Goal: Use online tool/utility: Utilize a website feature to perform a specific function

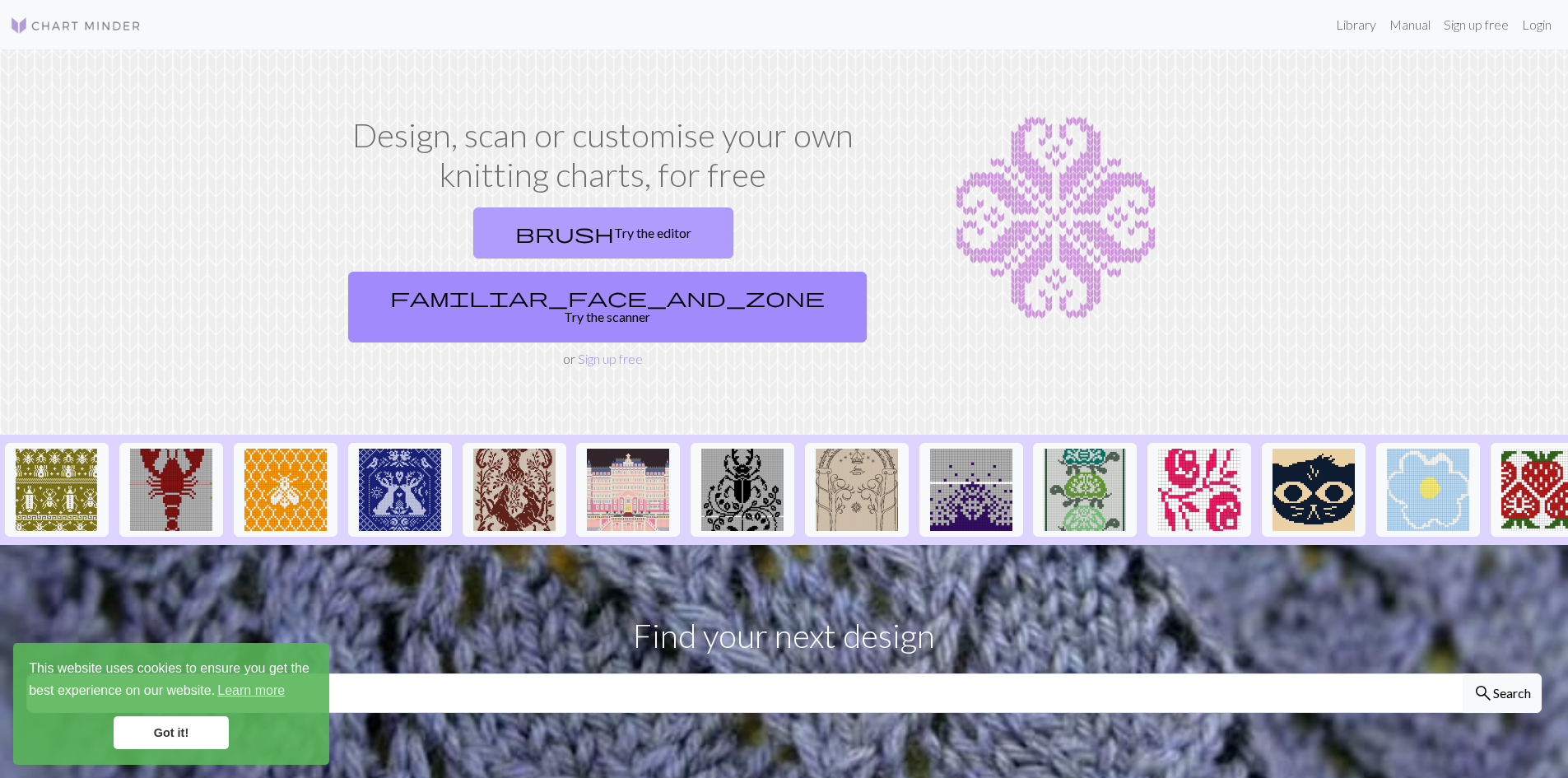
click at [512, 237] on link "brush Try the editor" at bounding box center [603, 233] width 260 height 51
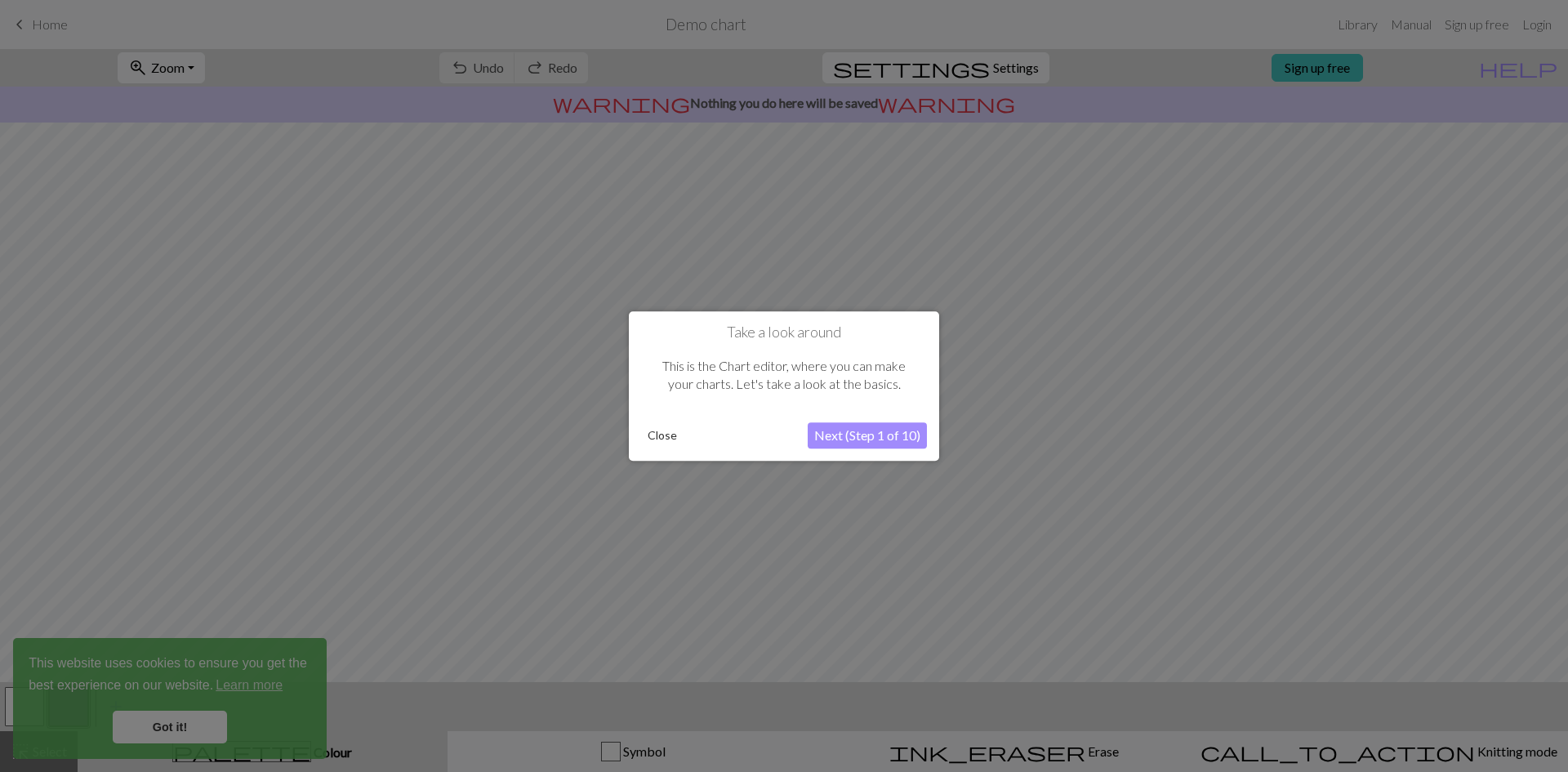
click at [854, 443] on button "Next (Step 1 of 10)" at bounding box center [868, 435] width 119 height 26
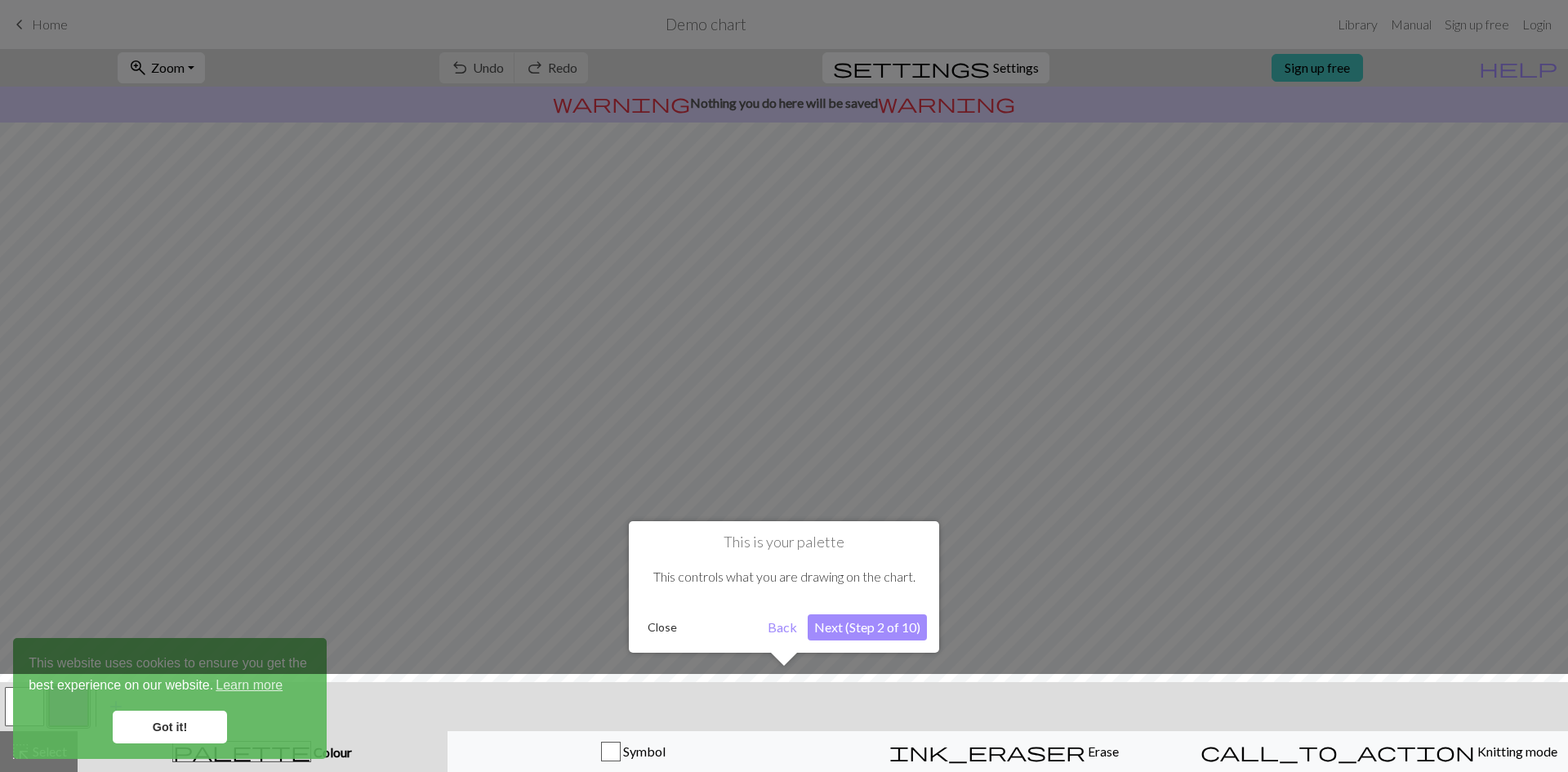
click at [649, 630] on button "Close" at bounding box center [661, 627] width 43 height 25
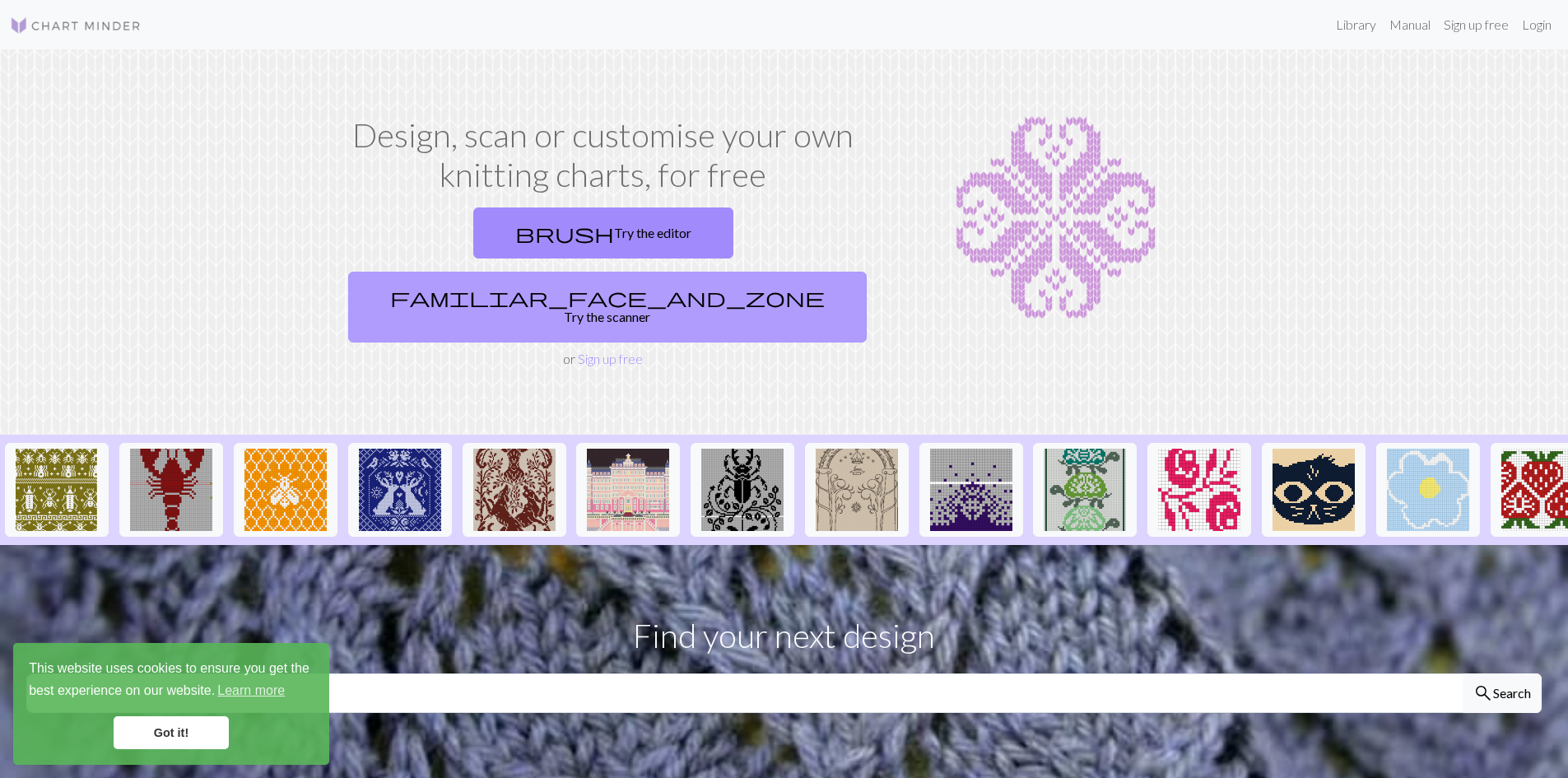
click at [754, 272] on link "familiar_face_and_zone Try the scanner" at bounding box center [608, 307] width 519 height 71
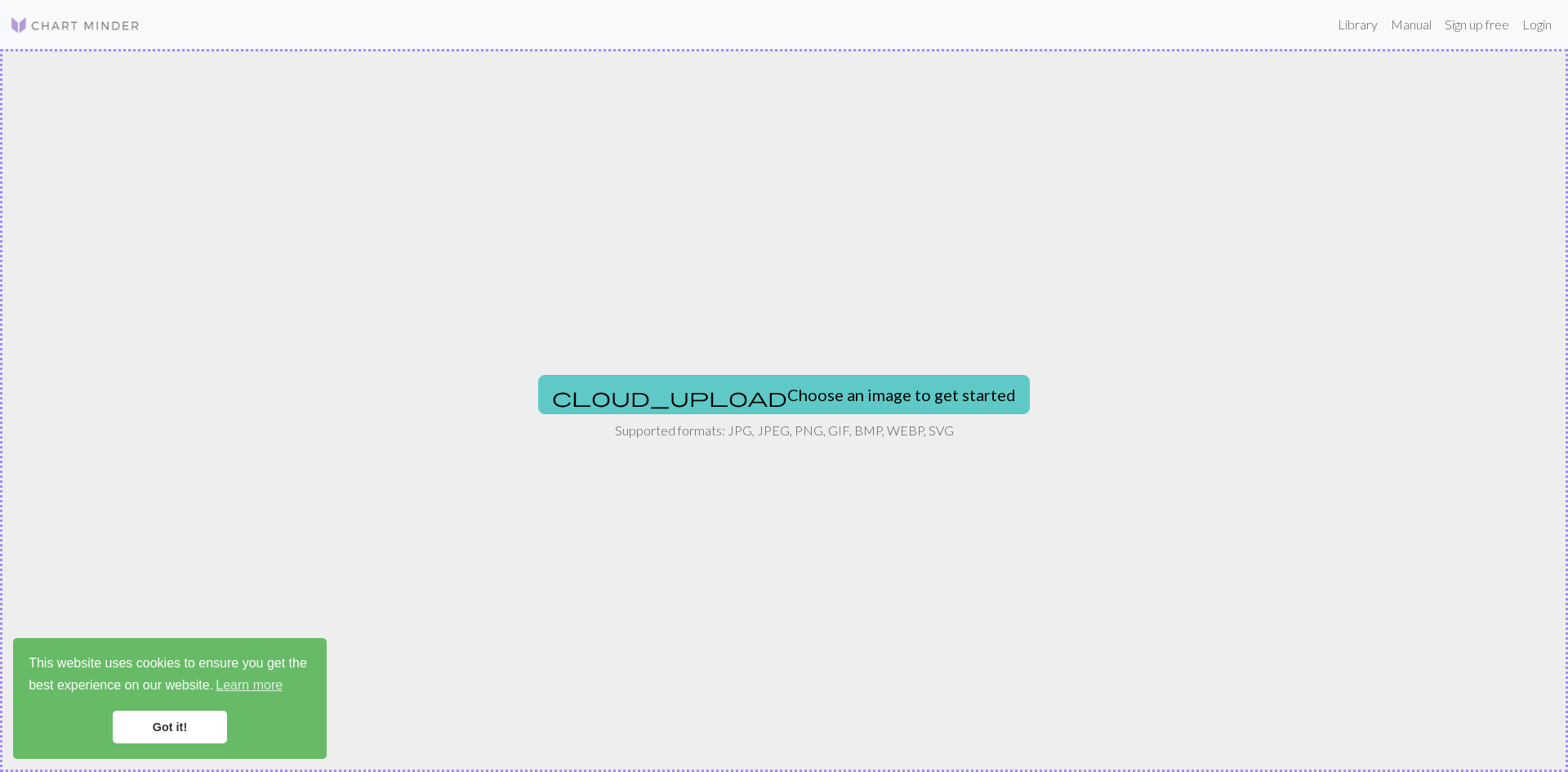
click at [813, 400] on button "cloud_upload Choose an image to get started" at bounding box center [784, 394] width 492 height 39
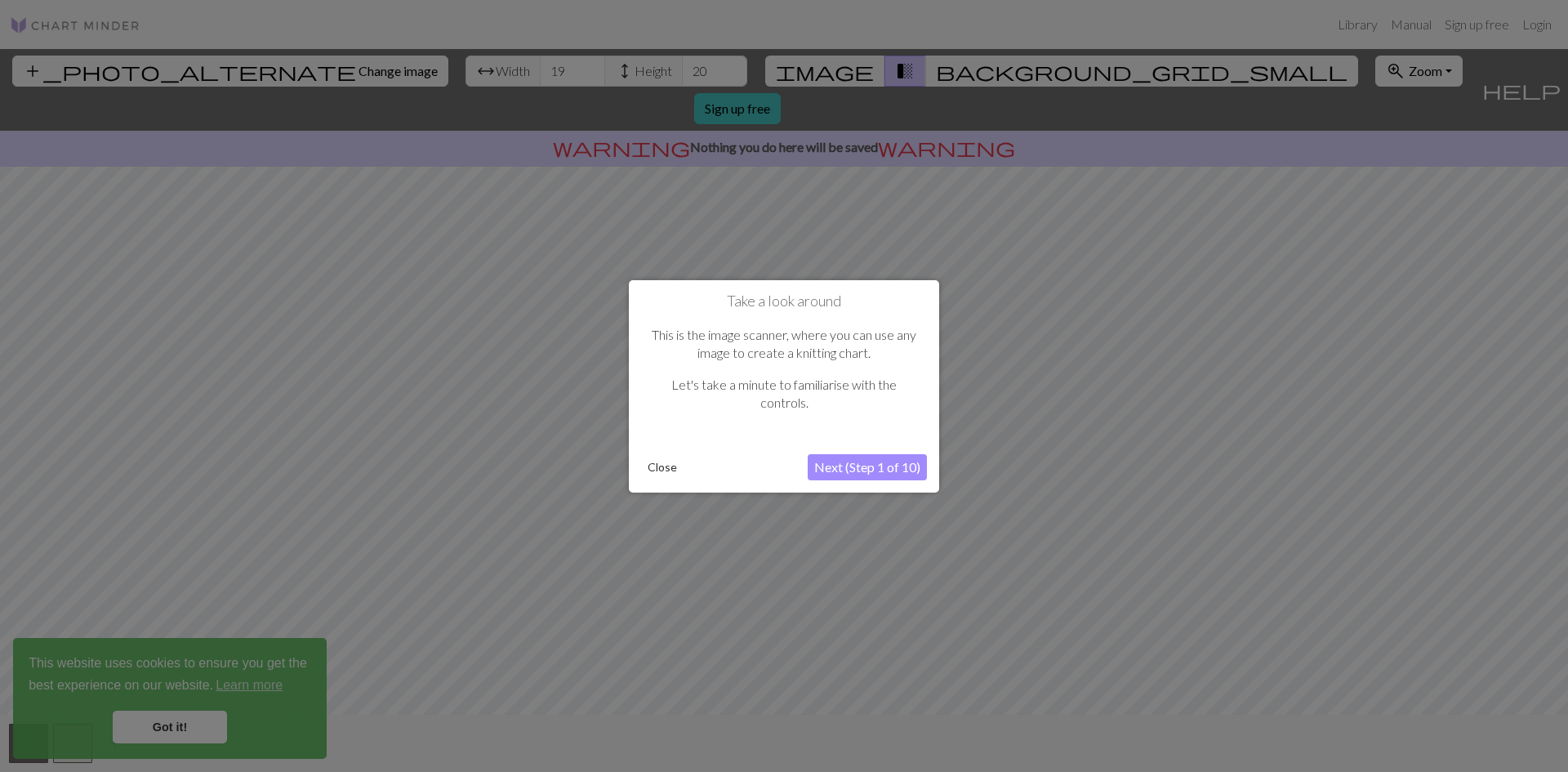
click at [891, 461] on button "Next (Step 1 of 10)" at bounding box center [868, 467] width 119 height 26
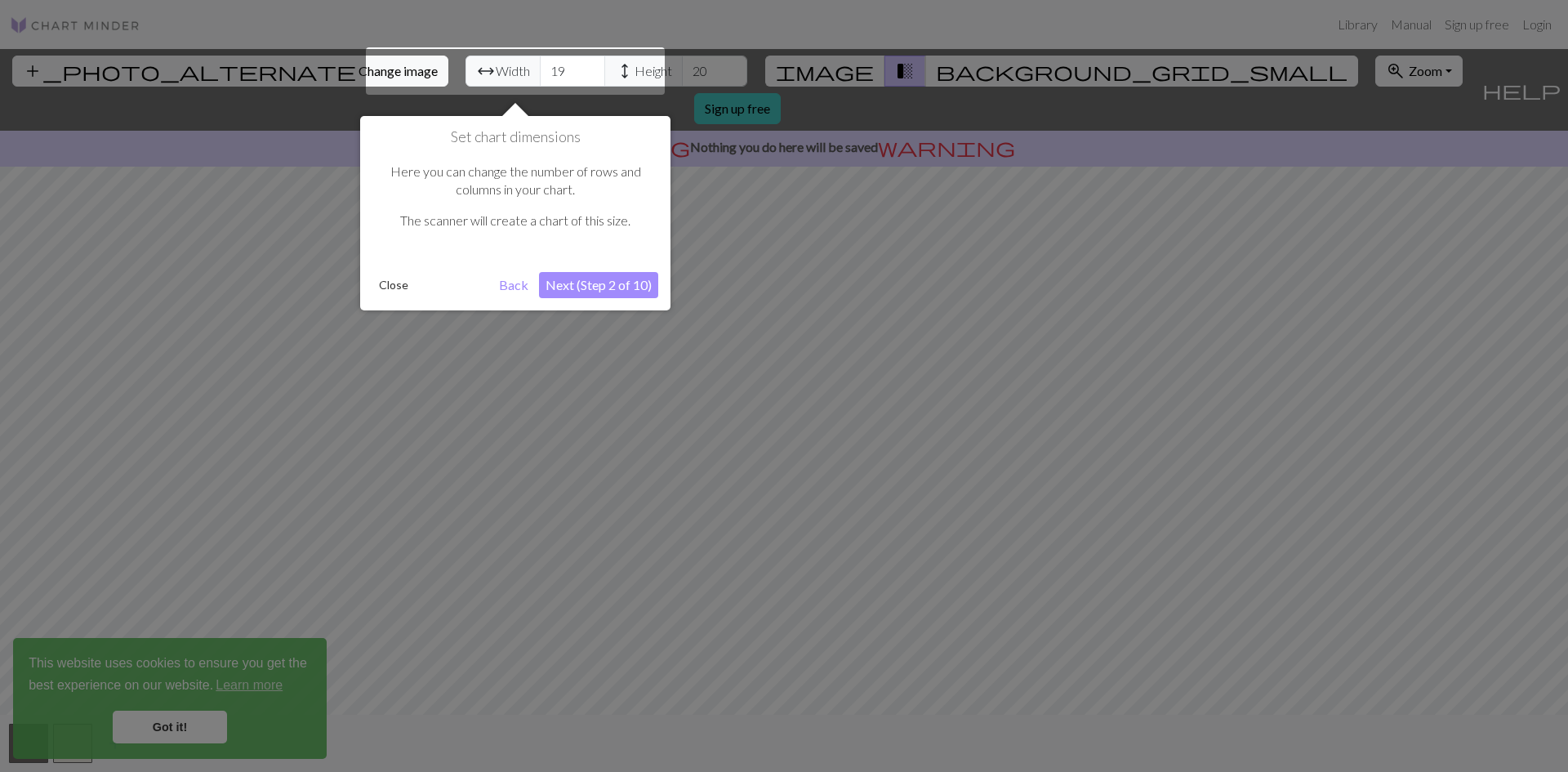
click at [614, 295] on button "Next (Step 2 of 10)" at bounding box center [599, 285] width 119 height 26
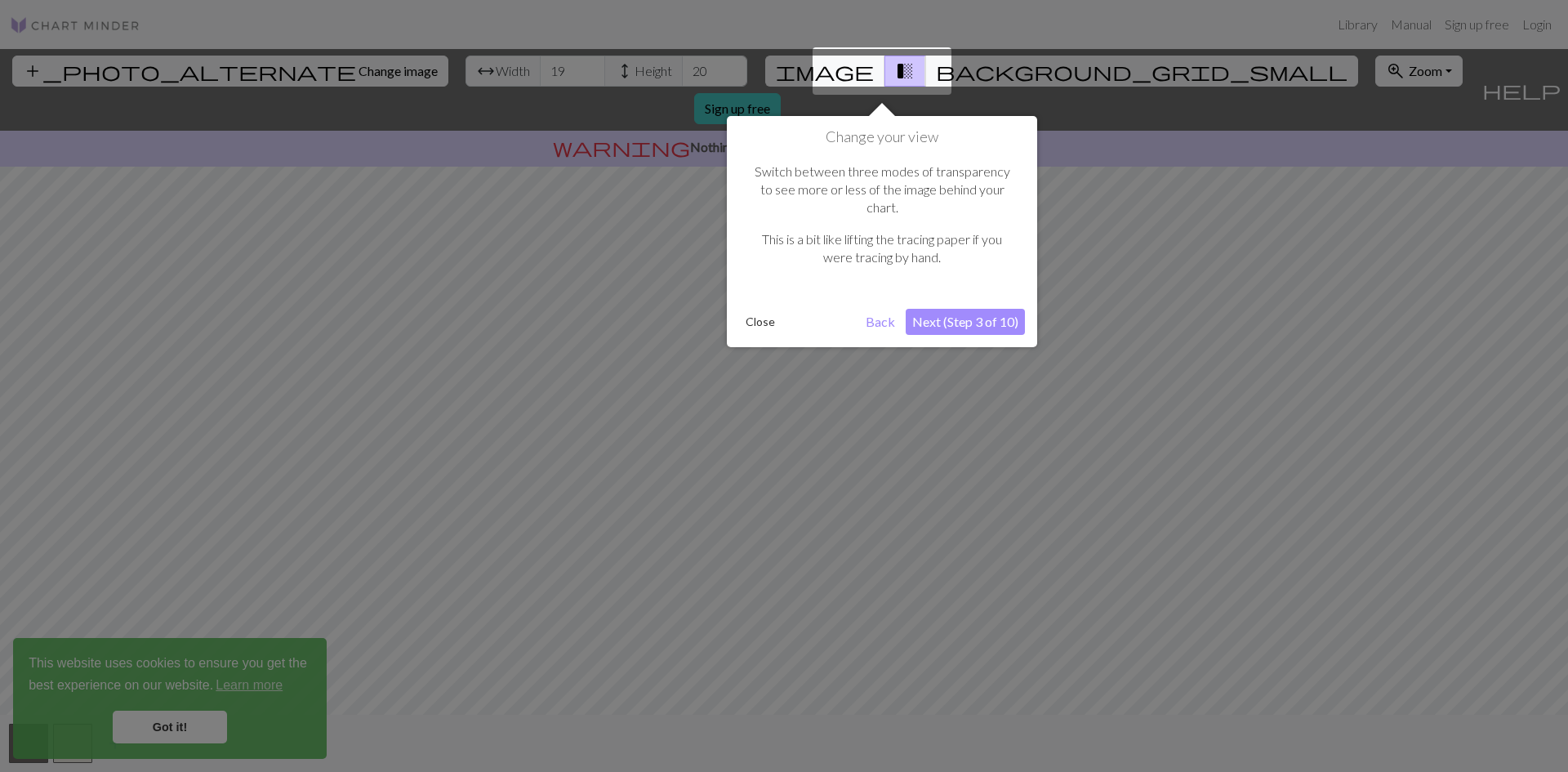
click at [975, 318] on div "Change your view Switch between three modes of transparency to see more or less…" at bounding box center [882, 232] width 310 height 231
click at [975, 313] on button "Next (Step 3 of 10)" at bounding box center [965, 322] width 119 height 26
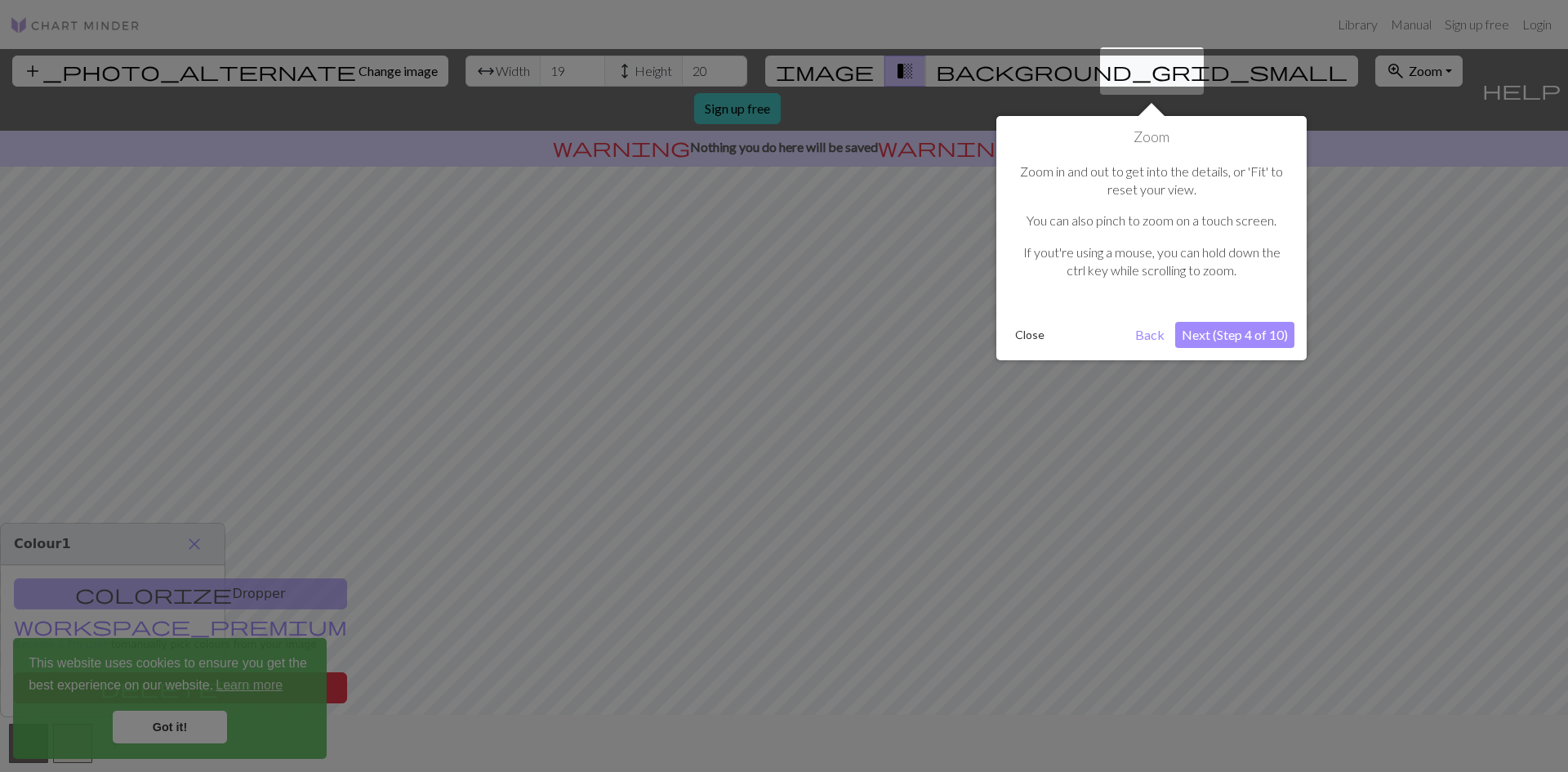
click at [1253, 339] on button "Next (Step 4 of 10)" at bounding box center [1235, 335] width 119 height 26
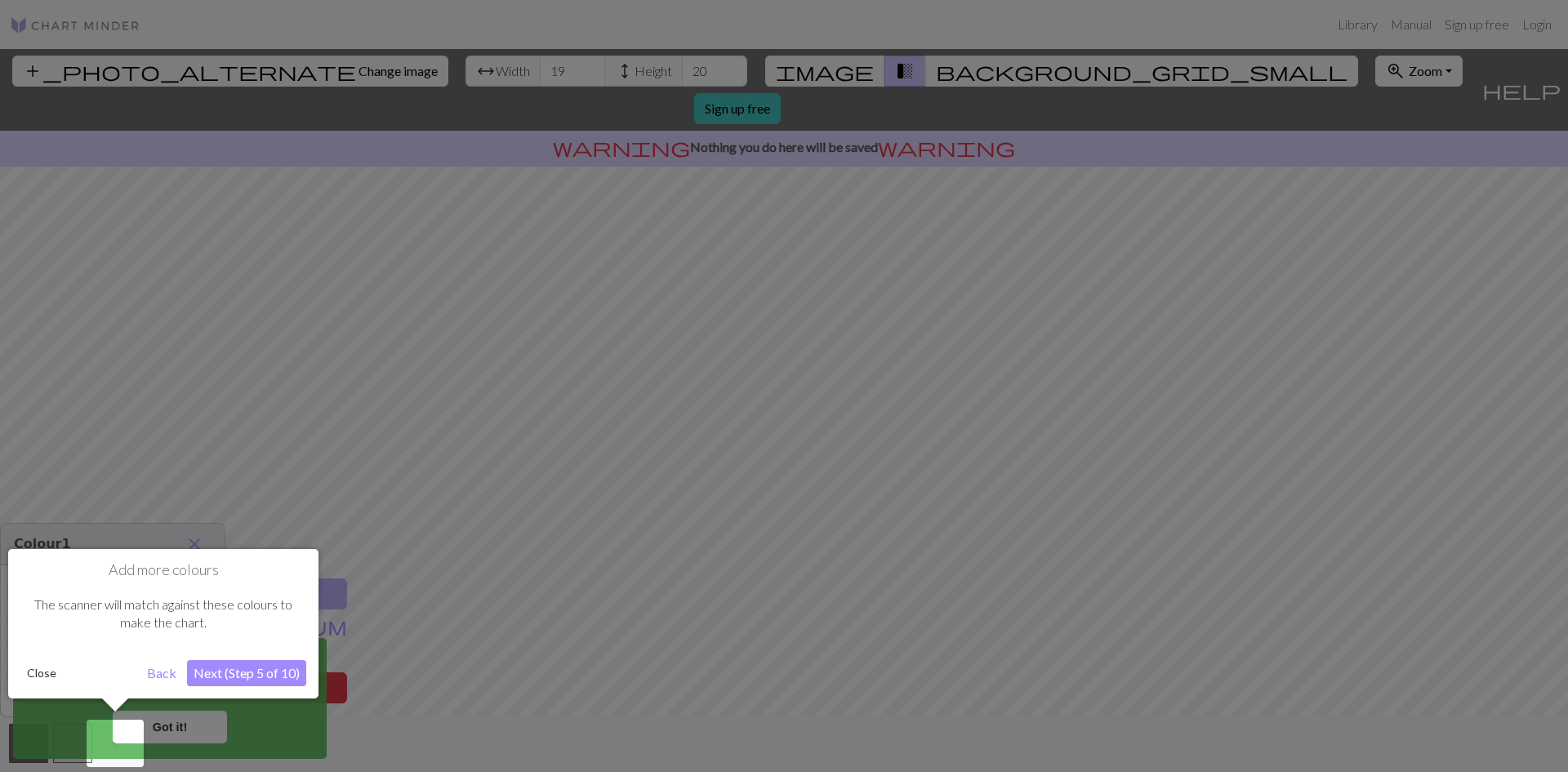
click at [244, 673] on button "Next (Step 5 of 10)" at bounding box center [247, 673] width 119 height 26
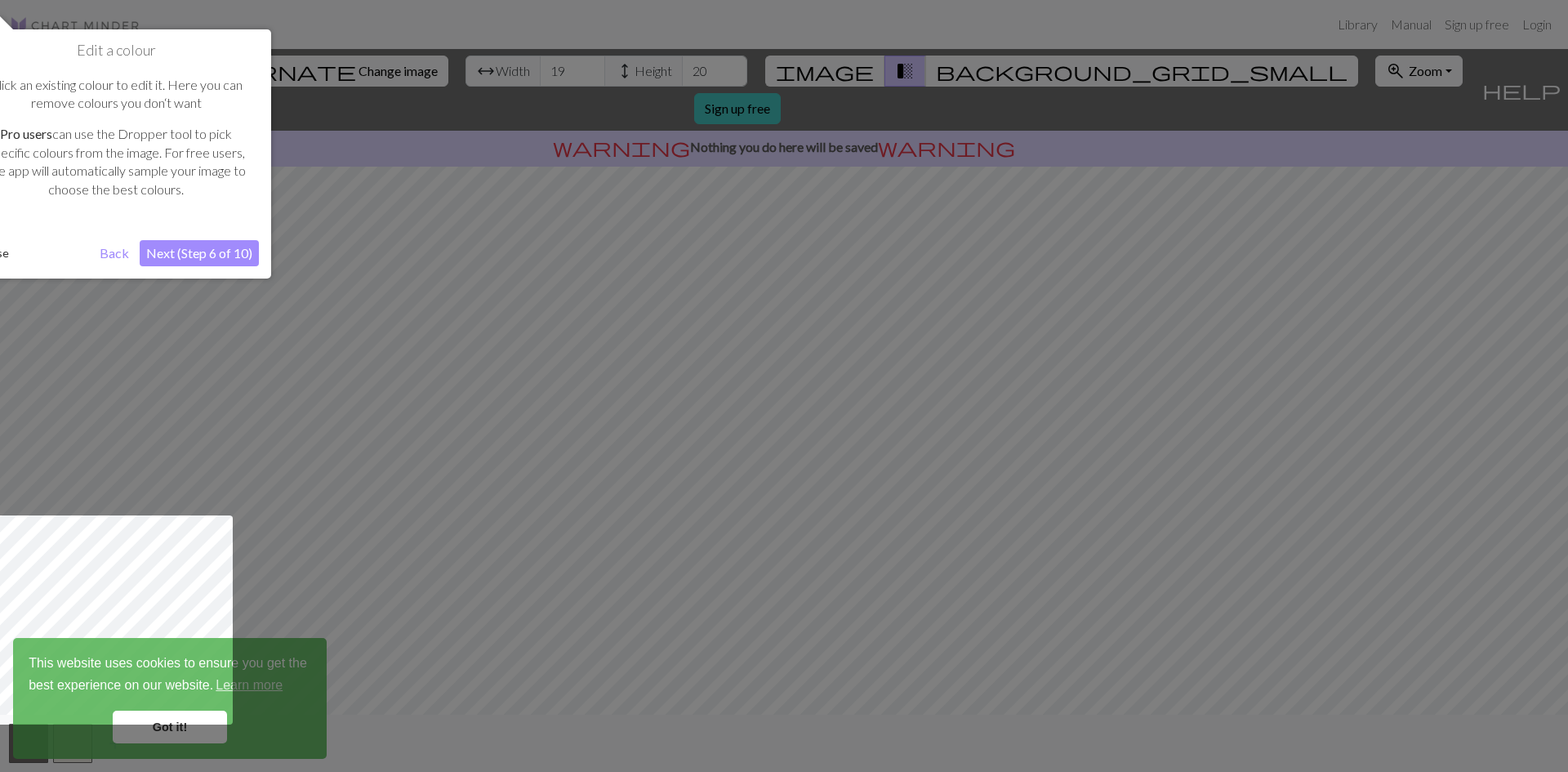
click at [223, 230] on div "Edit a colour Click an existing colour to edit it. Here you can remove colours …" at bounding box center [116, 153] width 310 height 249
click at [226, 238] on div "Edit a colour Click an existing colour to edit it. Here you can remove colours …" at bounding box center [116, 153] width 310 height 249
click at [227, 244] on button "Next (Step 6 of 10)" at bounding box center [200, 254] width 119 height 26
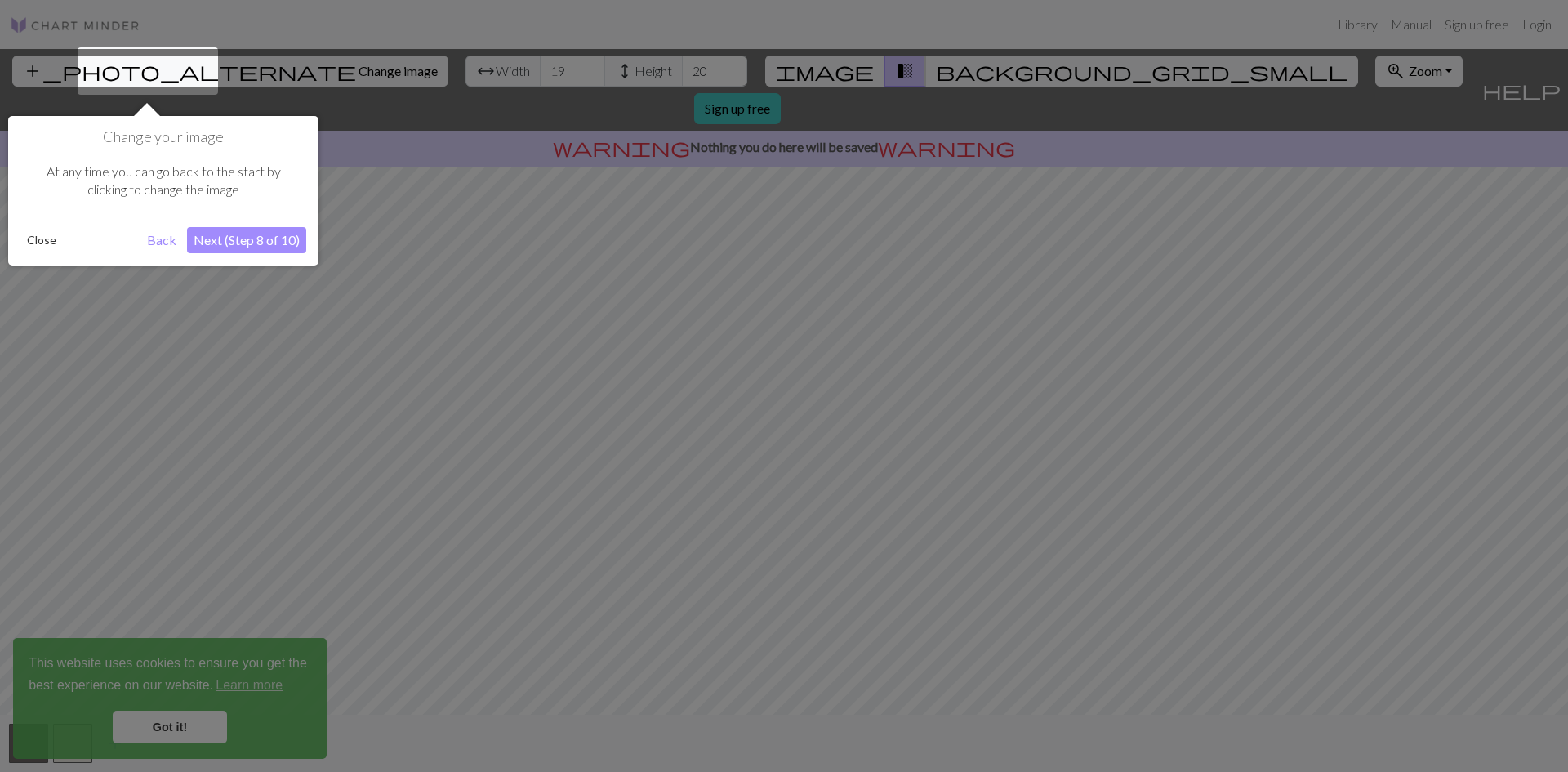
click at [228, 246] on button "Next (Step 8 of 10)" at bounding box center [247, 240] width 119 height 26
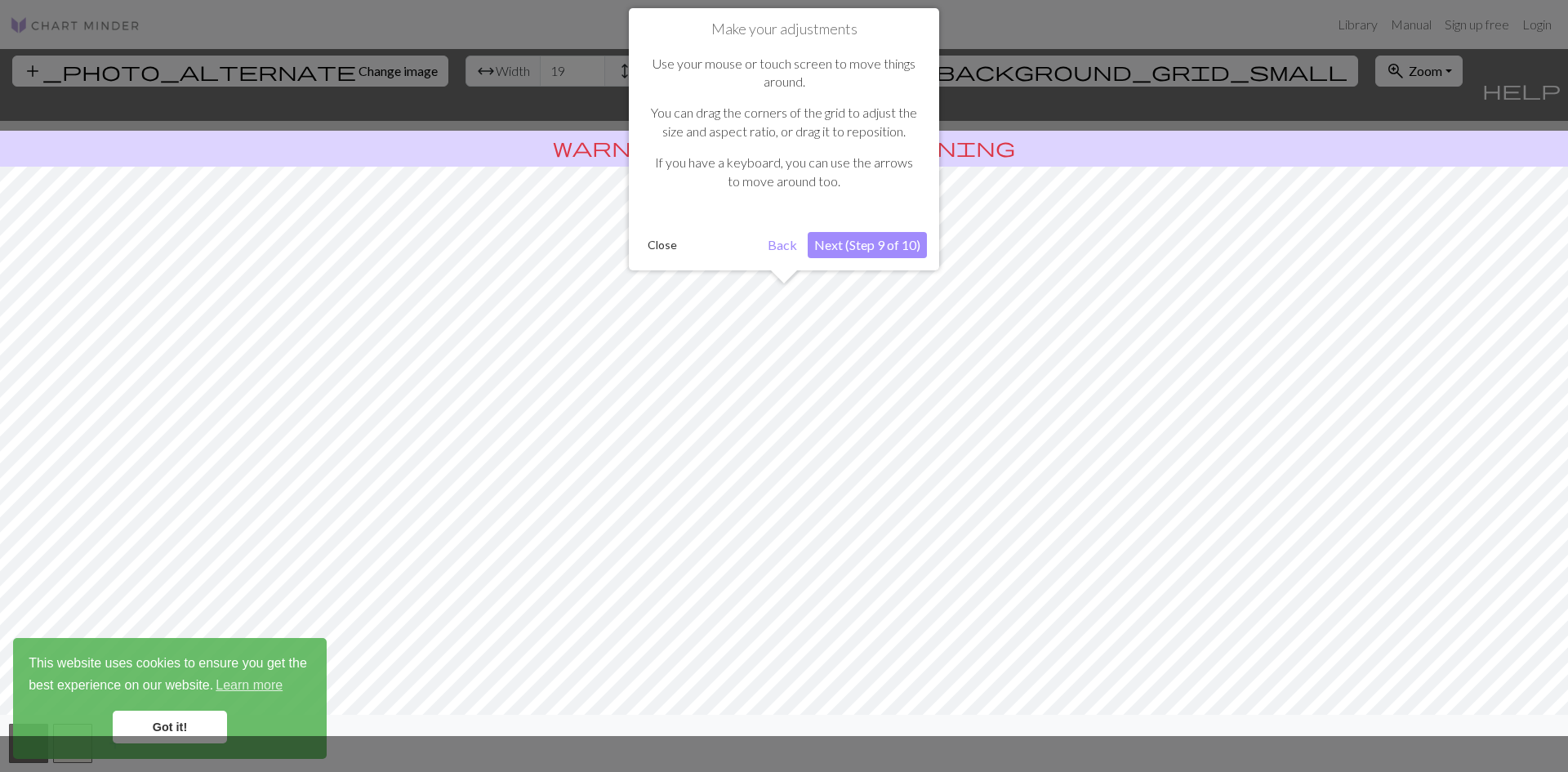
click at [841, 259] on div "Make your adjustments Use your mouse or touch screen to move things around. You…" at bounding box center [784, 139] width 310 height 262
click at [850, 248] on button "Next (Step 9 of 10)" at bounding box center [868, 245] width 119 height 26
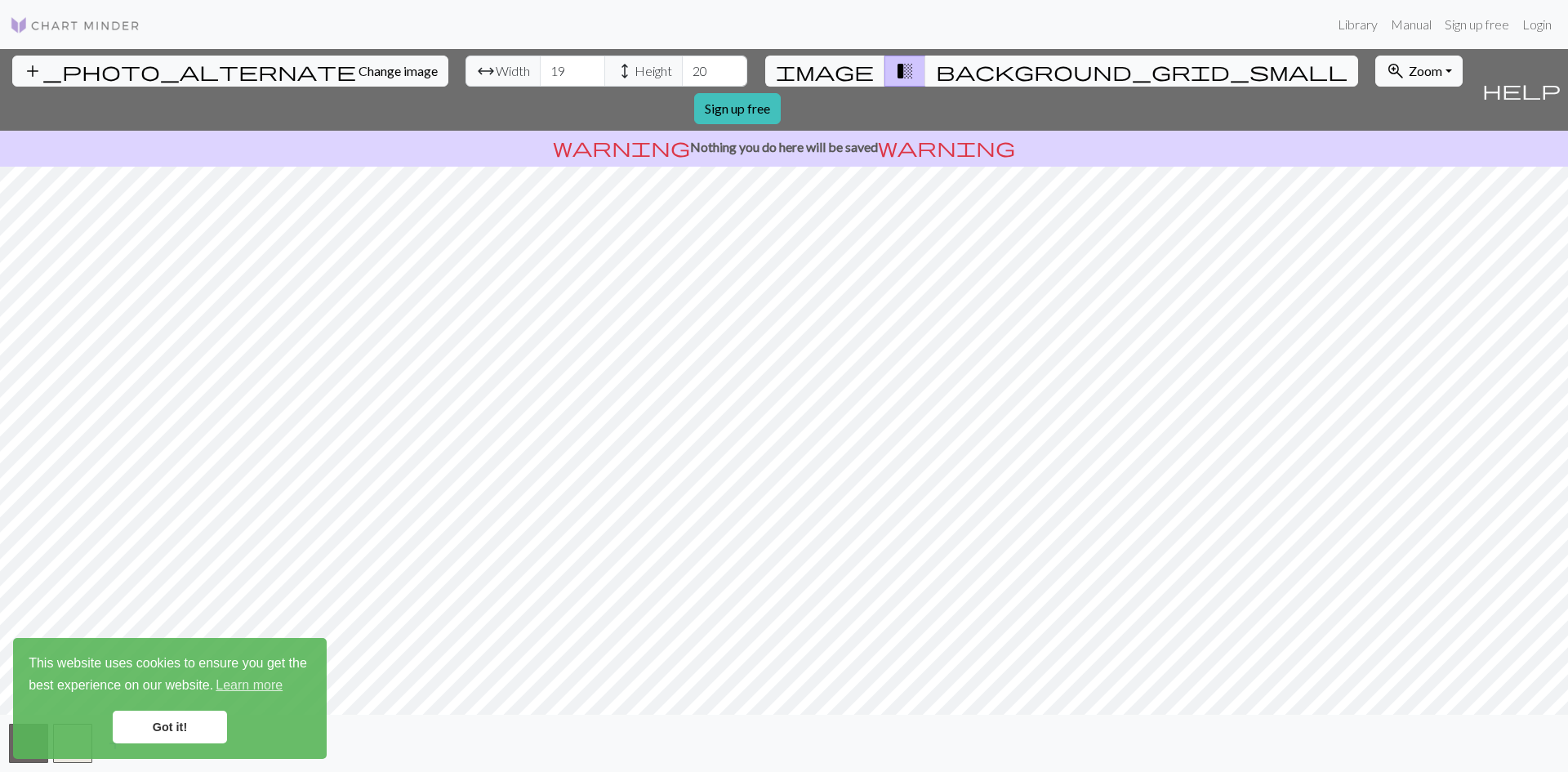
click at [936, 75] on span "background_grid_small" at bounding box center [1141, 71] width 412 height 23
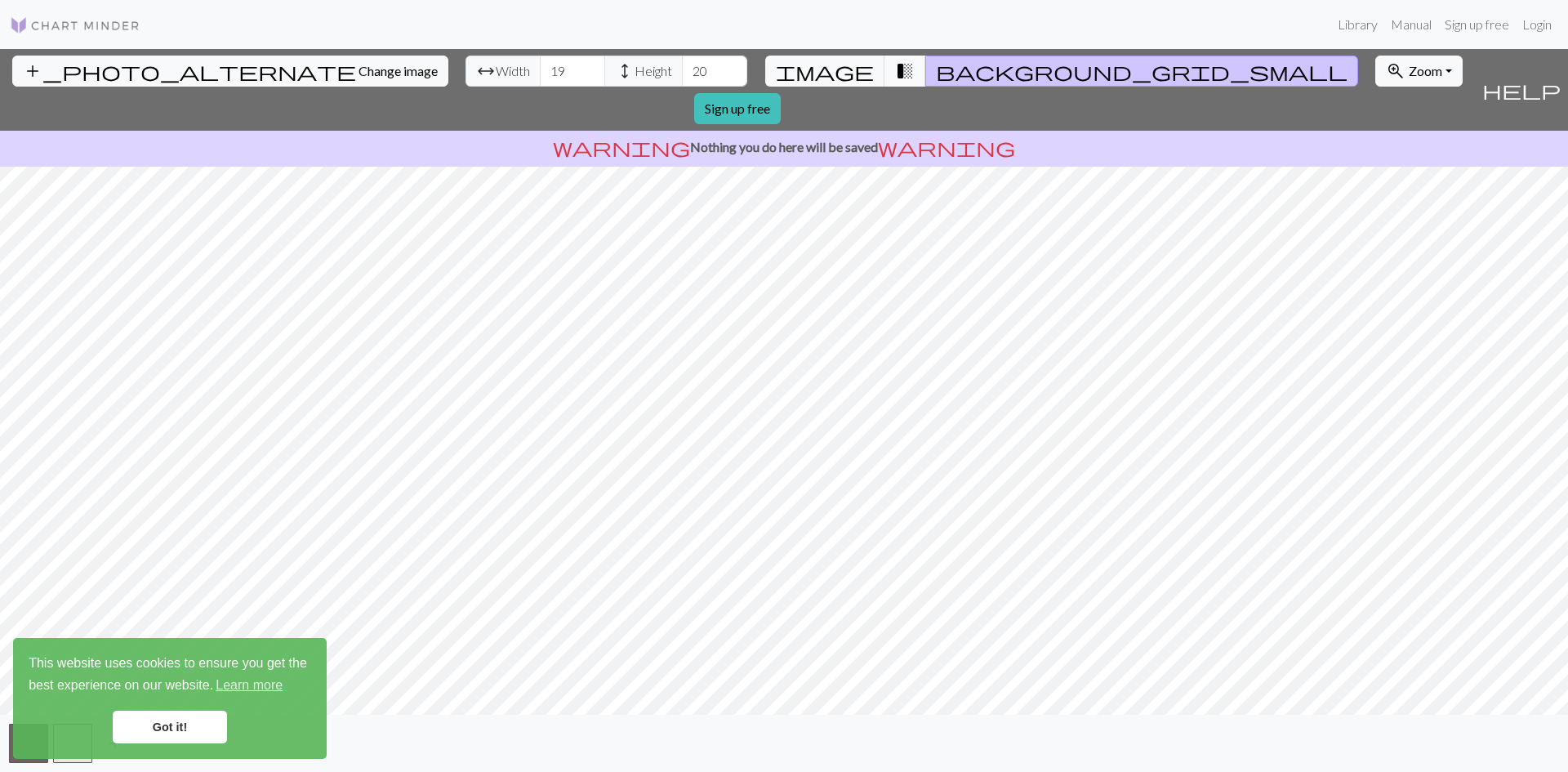
click at [895, 75] on span "transition_fade" at bounding box center [905, 71] width 20 height 23
